Goal: Use online tool/utility: Utilize a website feature to perform a specific function

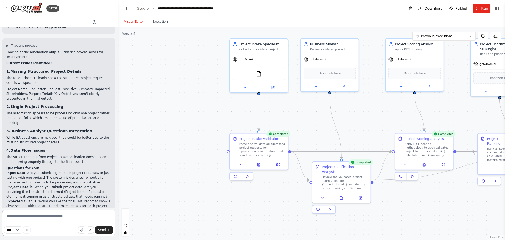
scroll to position [2045, 0]
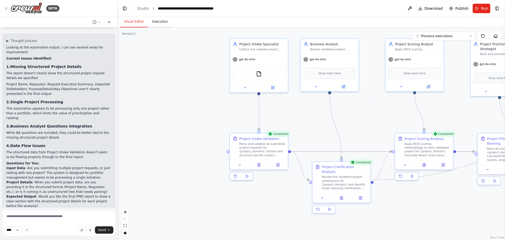
click at [158, 23] on button "Execution" at bounding box center [160, 21] width 24 height 11
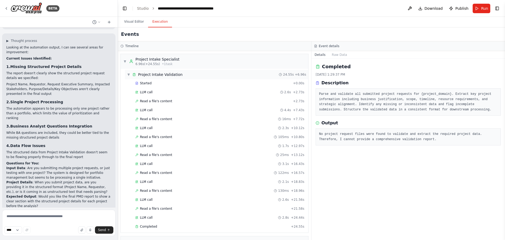
click at [165, 75] on span "Project Intake Validation" at bounding box center [160, 74] width 44 height 5
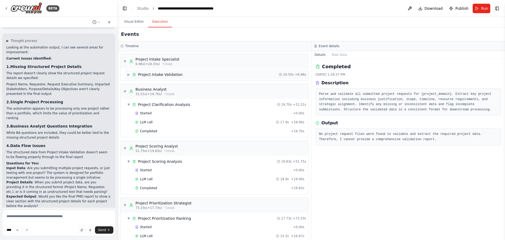
click at [158, 76] on span "Project Intake Validation" at bounding box center [160, 74] width 44 height 5
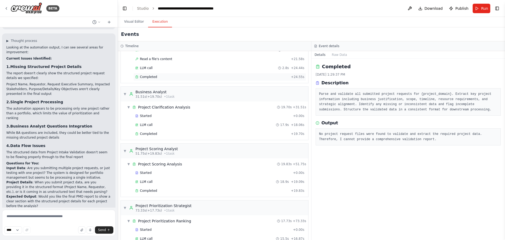
scroll to position [147, 0]
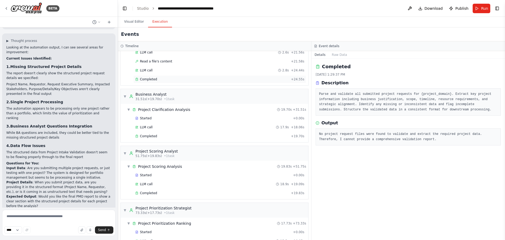
click at [155, 78] on span "Completed" at bounding box center [148, 79] width 17 height 4
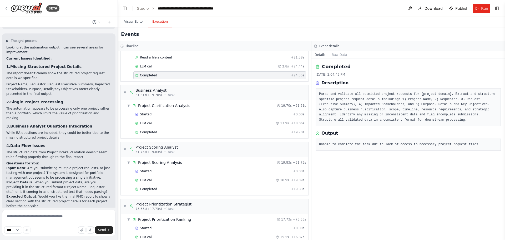
scroll to position [158, 0]
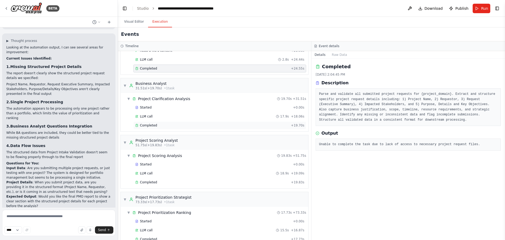
click at [156, 128] on div "Completed + 19.70s" at bounding box center [219, 125] width 173 height 8
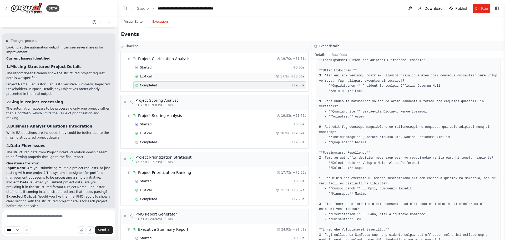
scroll to position [211, 0]
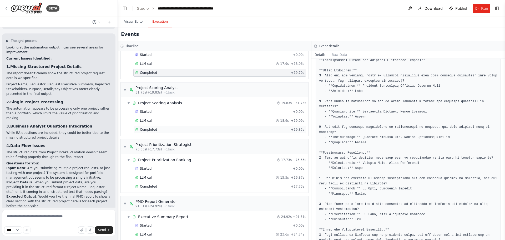
click at [164, 126] on div "Completed + 19.83s" at bounding box center [219, 130] width 173 height 8
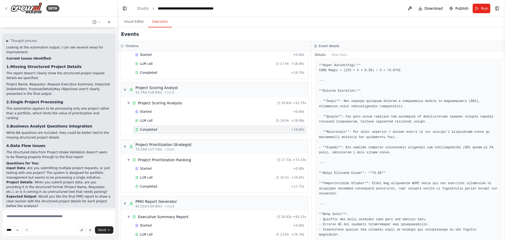
scroll to position [309, 0]
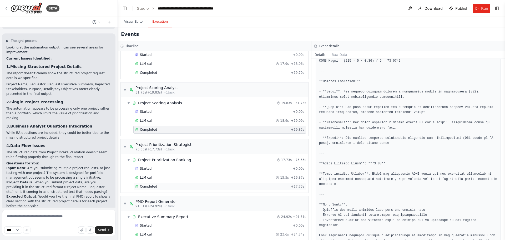
click at [157, 188] on div "Completed" at bounding box center [212, 186] width 154 height 4
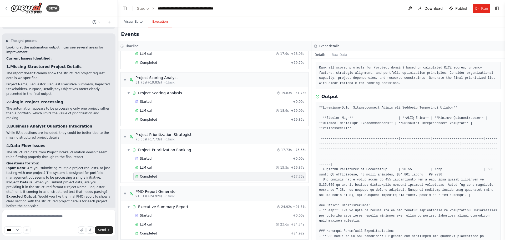
scroll to position [226, 0]
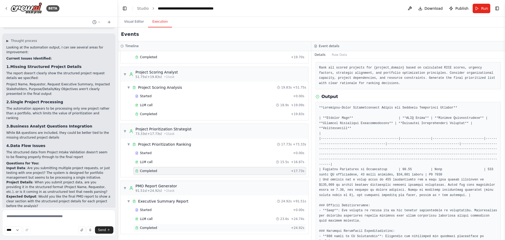
click at [162, 226] on div "Completed" at bounding box center [212, 228] width 154 height 4
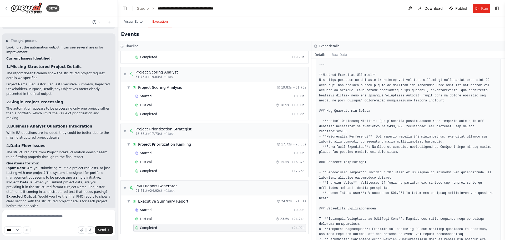
scroll to position [0, 0]
